Goal: Task Accomplishment & Management: Use online tool/utility

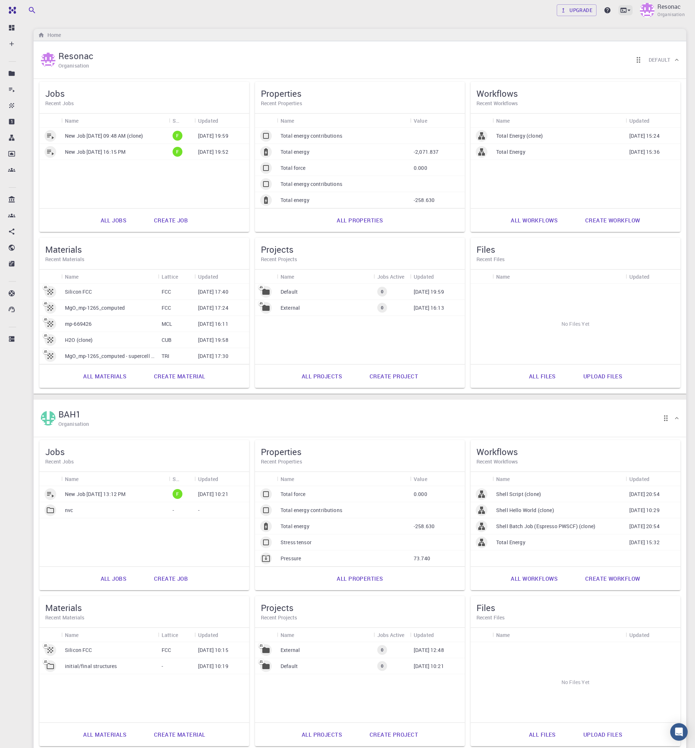
click at [631, 10] on icon at bounding box center [629, 10] width 7 height 7
click at [601, 33] on li "Terminal" at bounding box center [585, 30] width 95 height 13
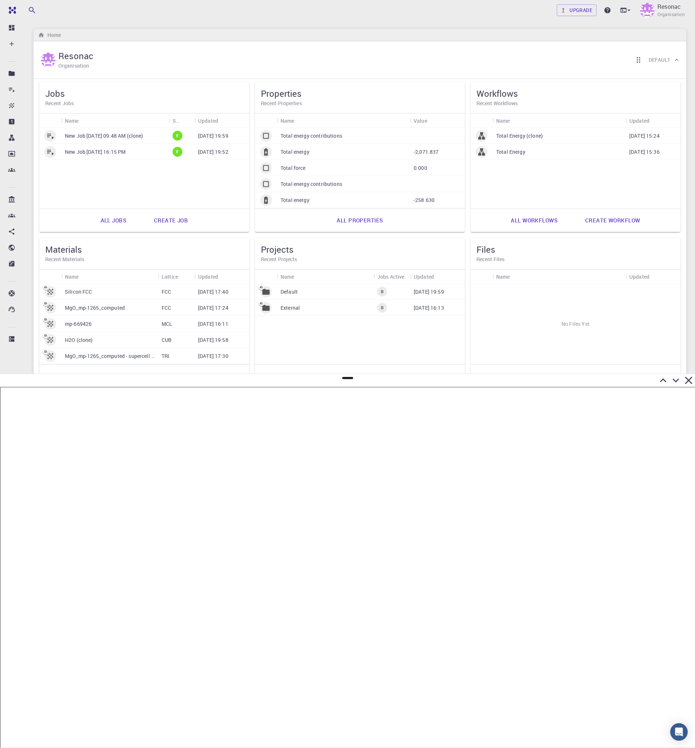
click at [689, 376] on icon at bounding box center [689, 380] width 13 height 13
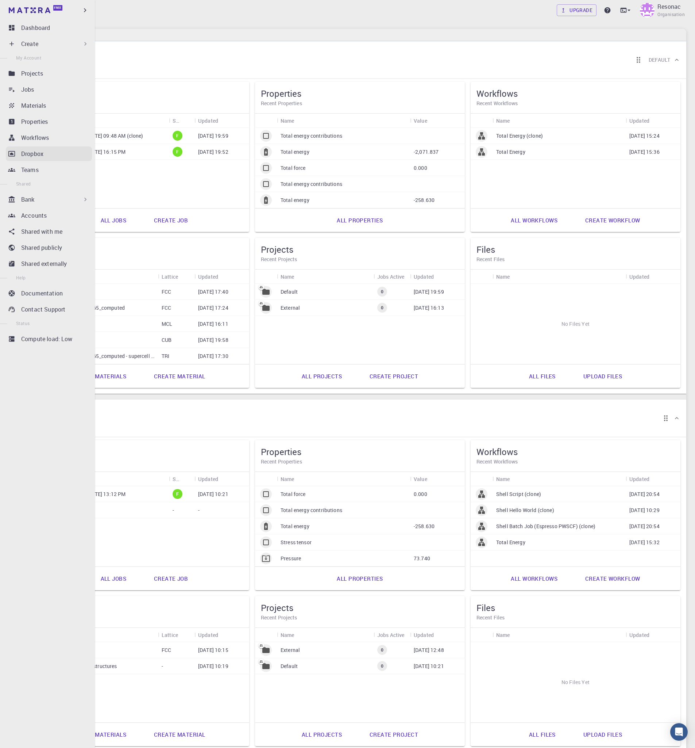
click at [34, 156] on p "Dropbox" at bounding box center [32, 153] width 22 height 9
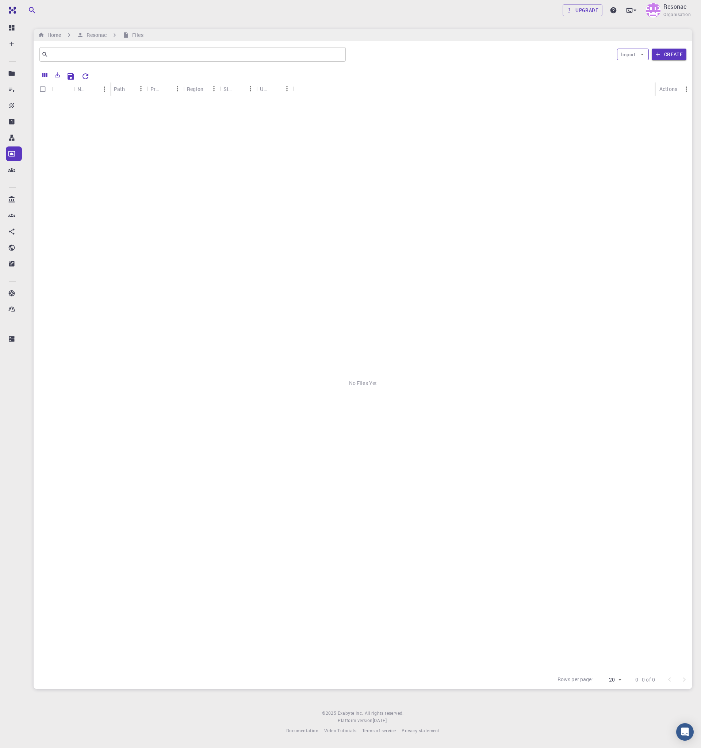
click at [637, 50] on button "Import" at bounding box center [633, 55] width 32 height 12
click at [644, 67] on span "Upload File" at bounding box center [648, 68] width 24 height 7
